Goal: Navigation & Orientation: Find specific page/section

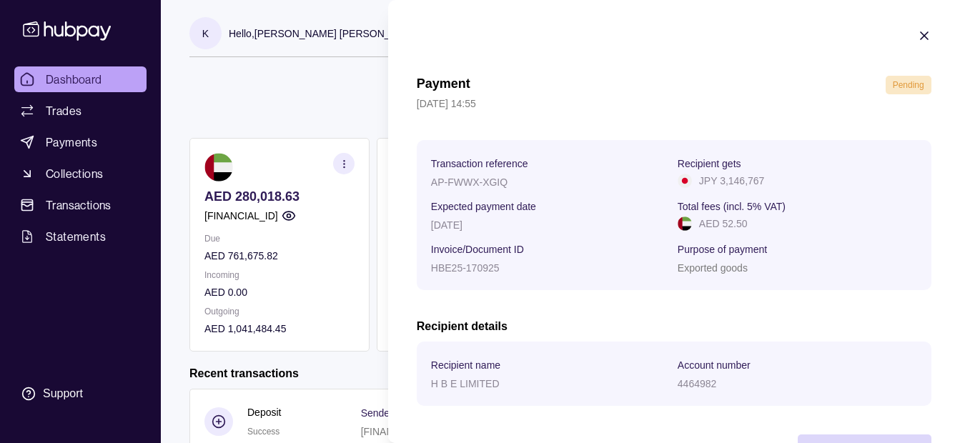
scroll to position [318, 0]
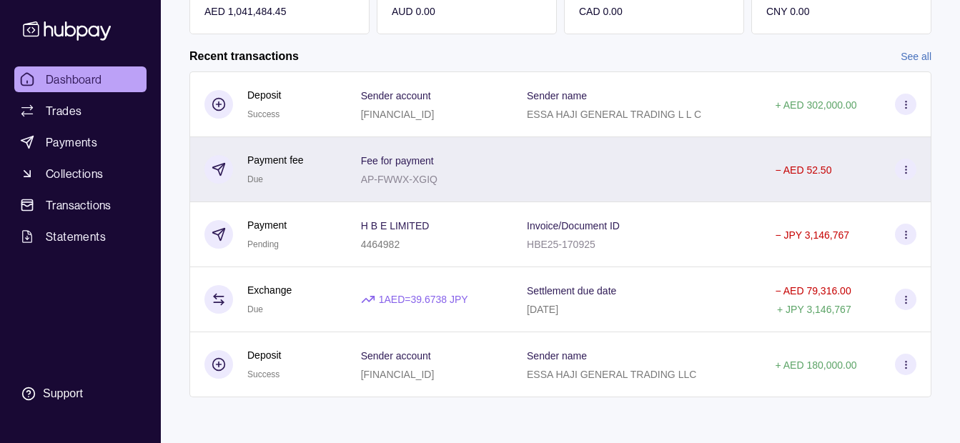
drag, startPoint x: 314, startPoint y: 39, endPoint x: 413, endPoint y: 169, distance: 163.3
click at [314, 39] on html "Dashboard Trades Payments Collections Transactions Statements Support K Hello, …" at bounding box center [480, 62] width 960 height 761
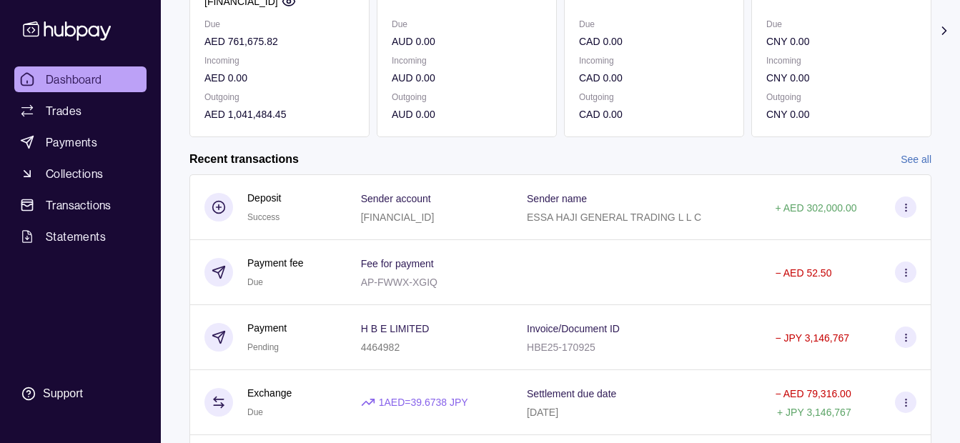
scroll to position [0, 0]
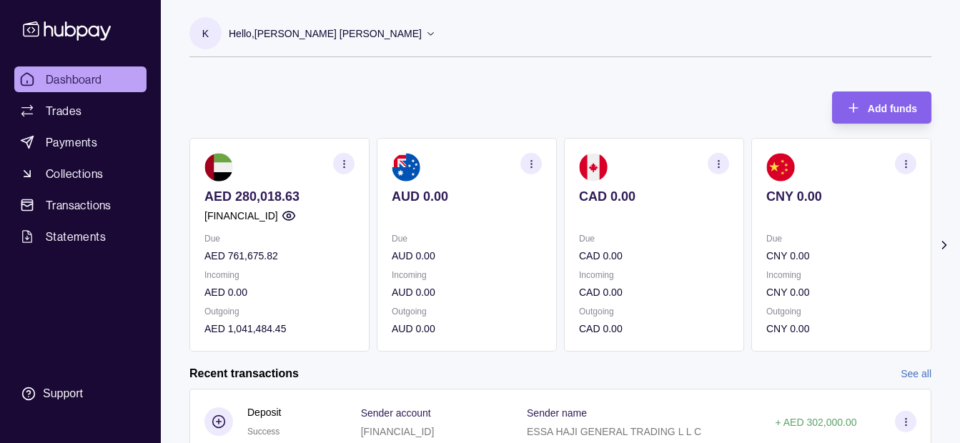
click at [295, 34] on p "Hello, [PERSON_NAME] [PERSON_NAME]" at bounding box center [325, 34] width 193 height 16
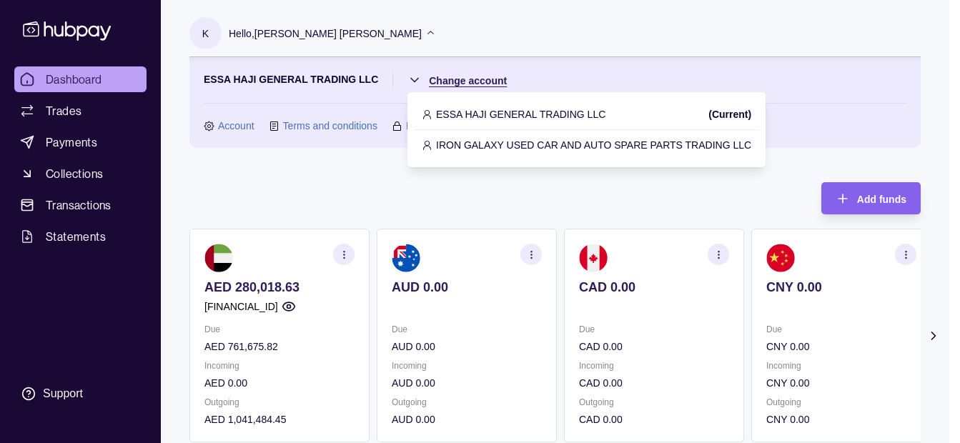
click at [446, 78] on html "Dashboard Trades Payments Collections Transactions Statements Support K Hello, …" at bounding box center [480, 426] width 960 height 852
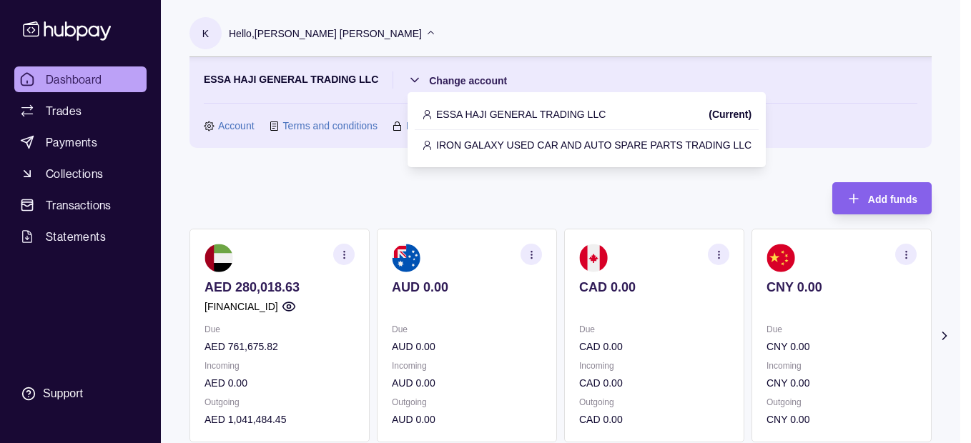
click at [501, 141] on p "IRON GALAXY USED CAR AND AUTO SPARE PARTS TRADING LLC" at bounding box center [593, 145] width 315 height 16
